Goal: Task Accomplishment & Management: Manage account settings

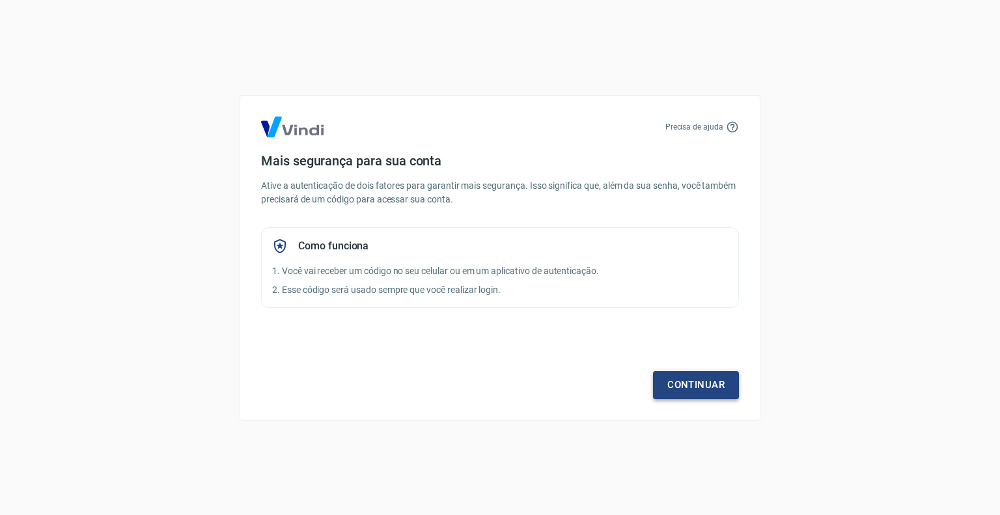
click at [696, 393] on link "Continuar" at bounding box center [696, 384] width 86 height 27
click at [695, 382] on link "Continuar" at bounding box center [696, 384] width 86 height 27
